Goal: Task Accomplishment & Management: Manage account settings

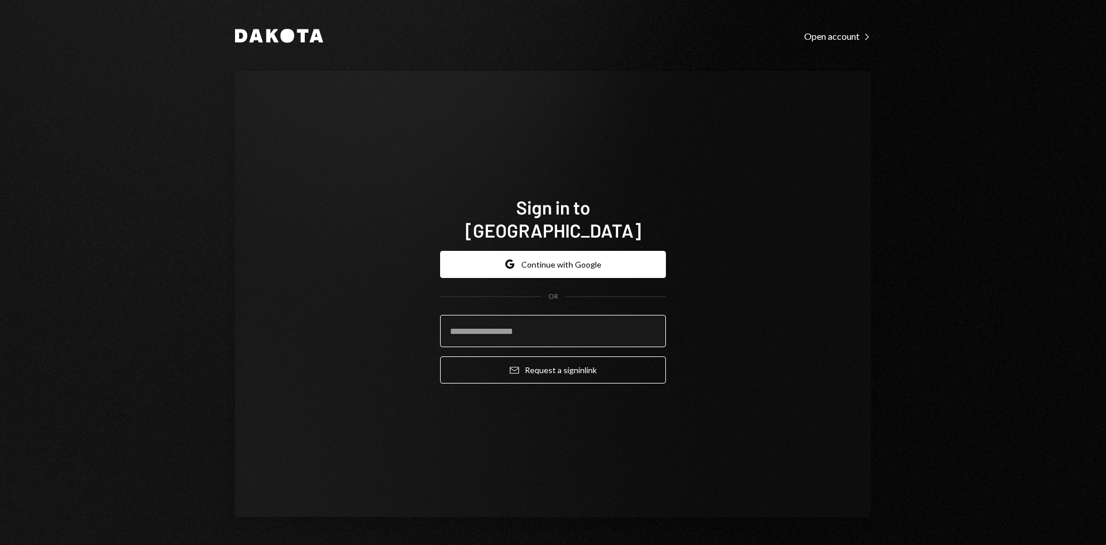
click at [568, 323] on input "email" at bounding box center [553, 331] width 226 height 32
type input "**********"
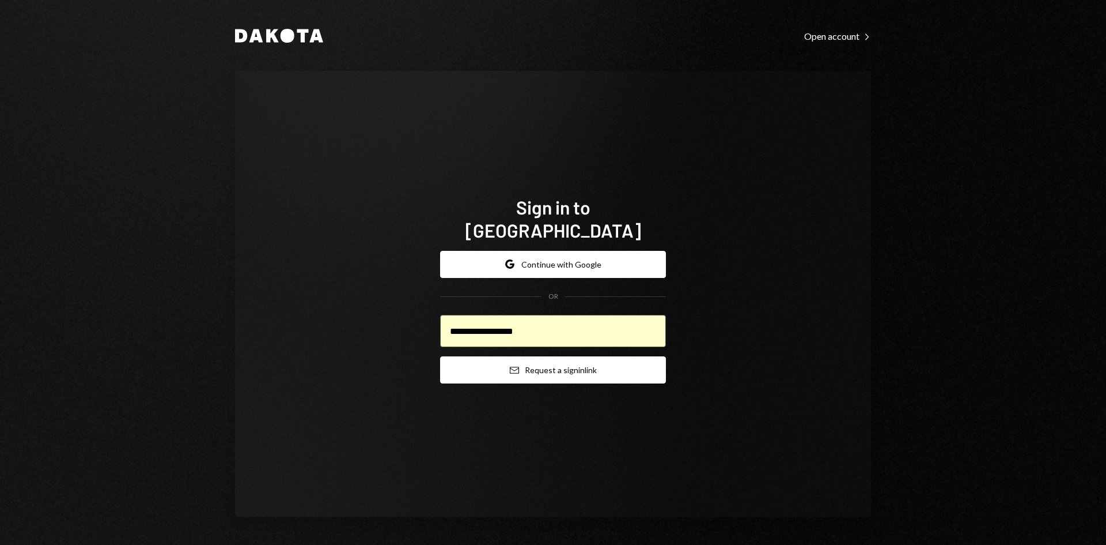
click at [571, 367] on button "Email Request a sign in link" at bounding box center [553, 369] width 226 height 27
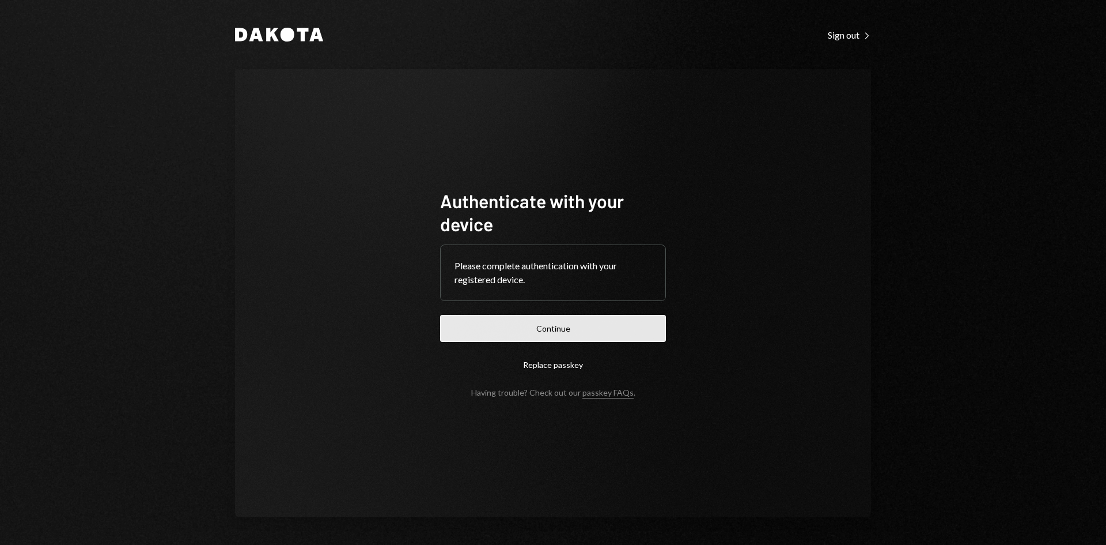
click at [595, 336] on button "Continue" at bounding box center [553, 328] width 226 height 27
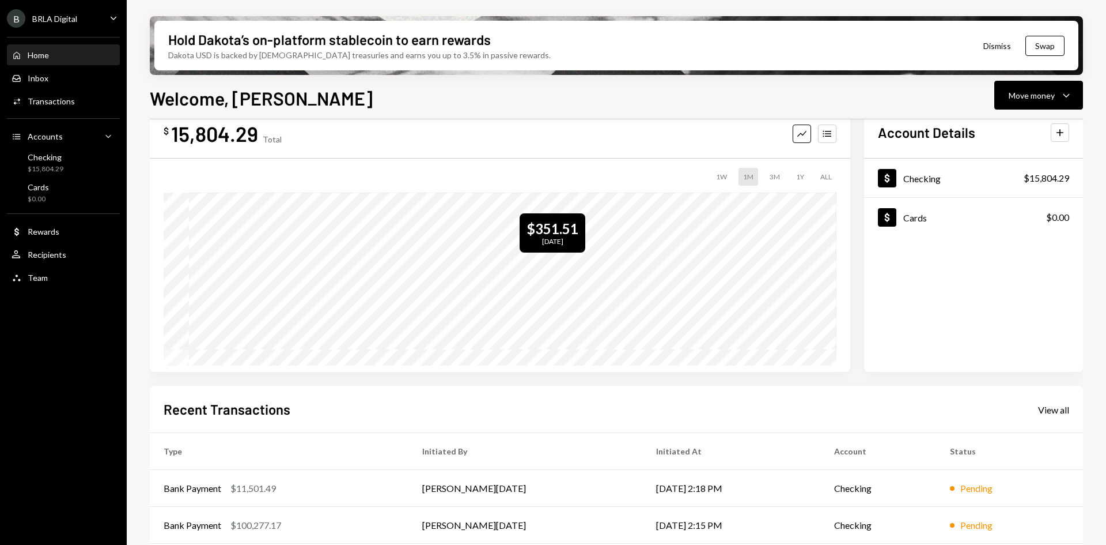
scroll to position [115, 0]
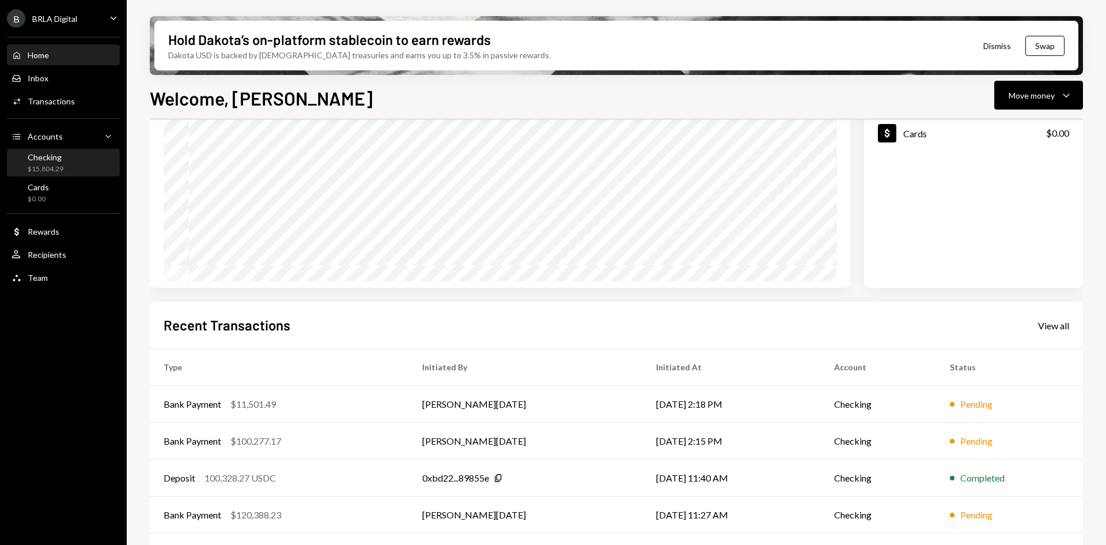
click at [71, 158] on div "Checking $15,804.29" at bounding box center [64, 163] width 104 height 22
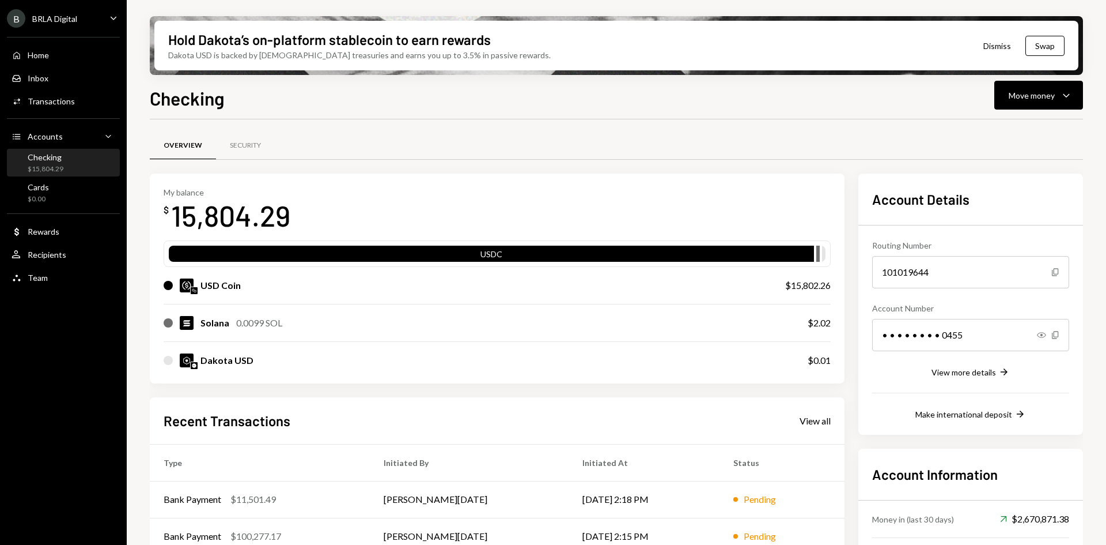
click at [93, 17] on div "B BRLA Digital Caret Down" at bounding box center [63, 18] width 127 height 18
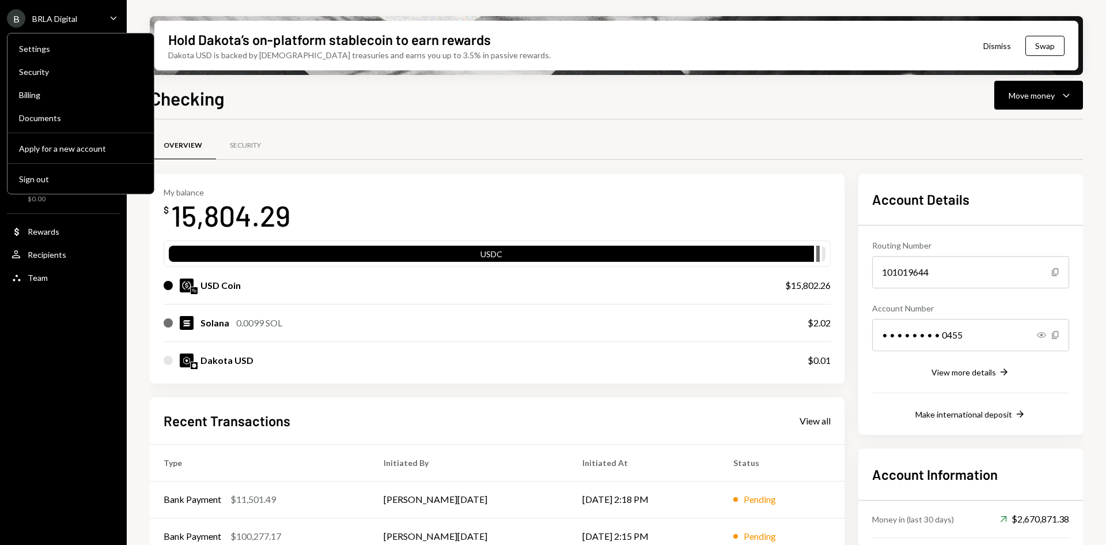
click at [93, 17] on div "B BRLA Digital Caret Down" at bounding box center [63, 18] width 127 height 18
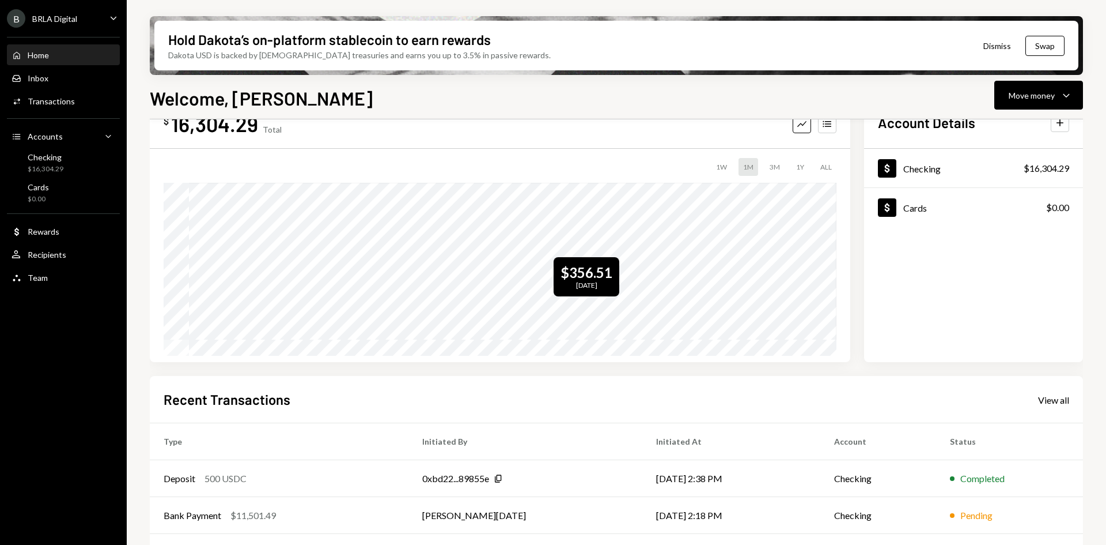
scroll to position [115, 0]
